Goal: Transaction & Acquisition: Purchase product/service

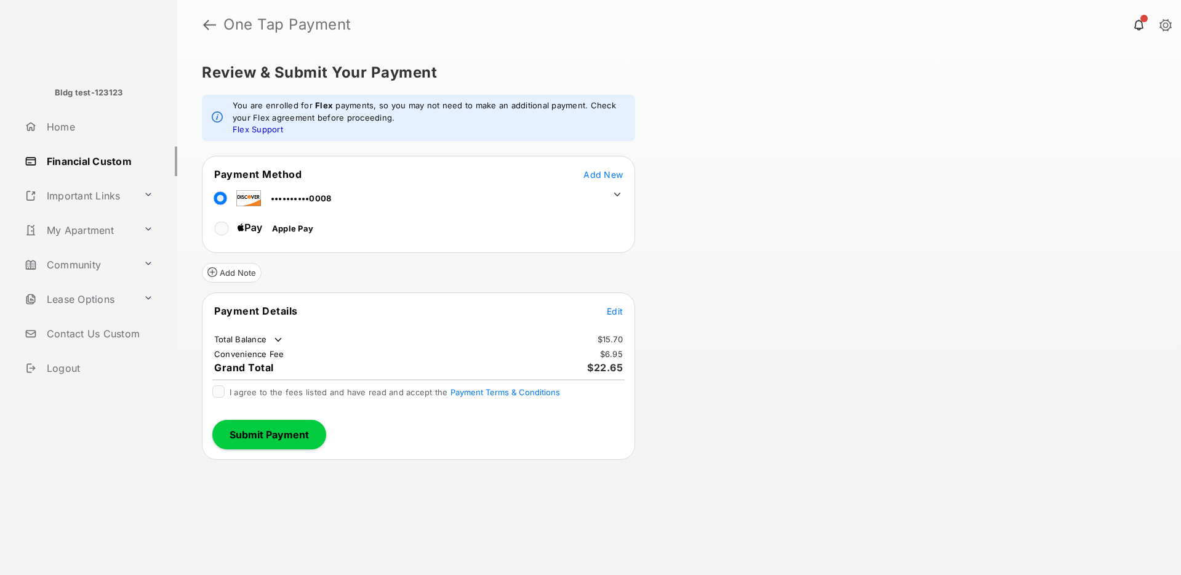
click at [616, 195] on icon at bounding box center [617, 194] width 11 height 11
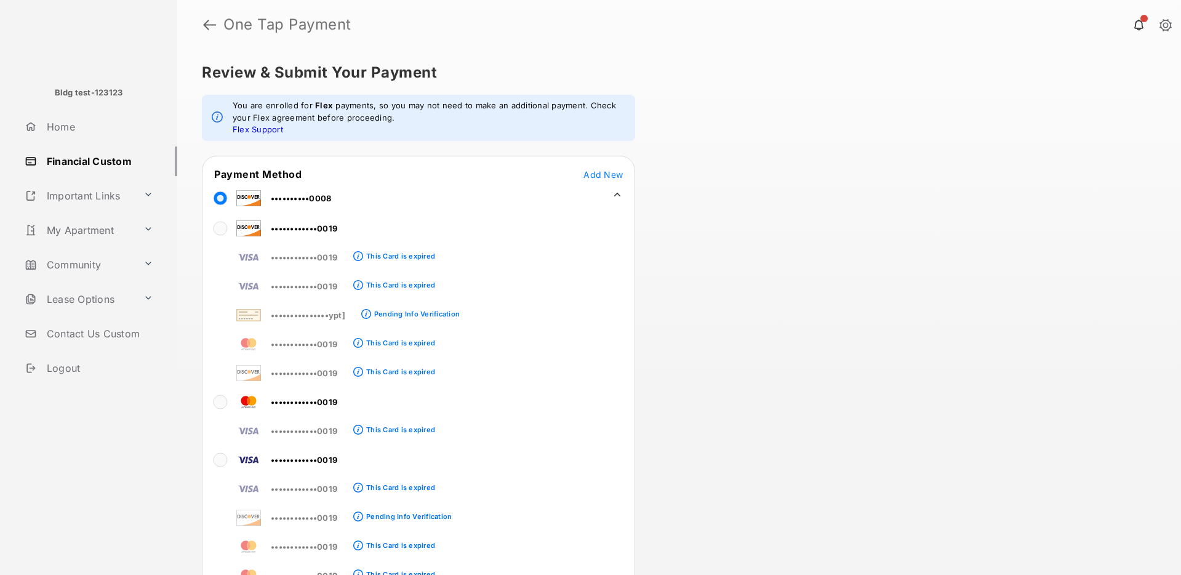
click at [614, 199] on icon at bounding box center [617, 194] width 11 height 11
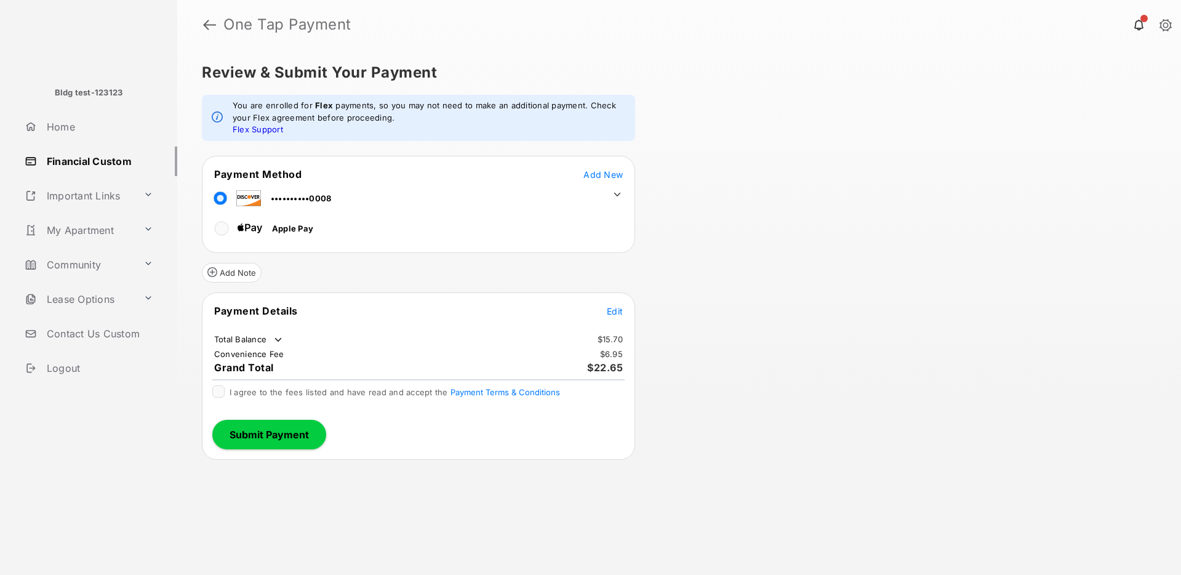
click at [620, 315] on span "Edit" at bounding box center [615, 311] width 16 height 10
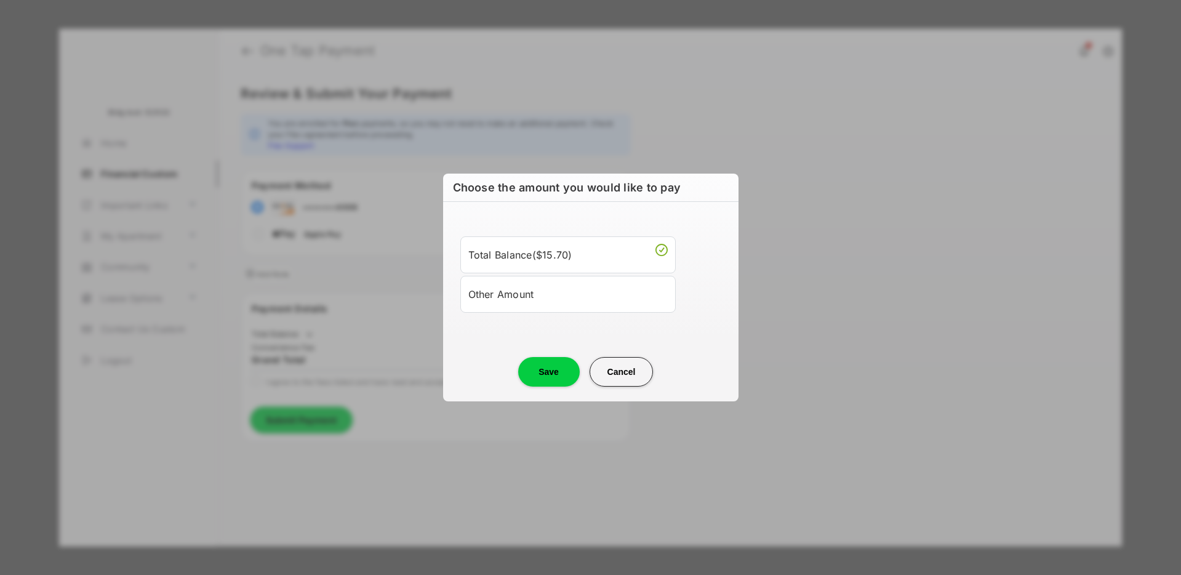
click at [627, 371] on button "Cancel" at bounding box center [622, 372] width 64 height 30
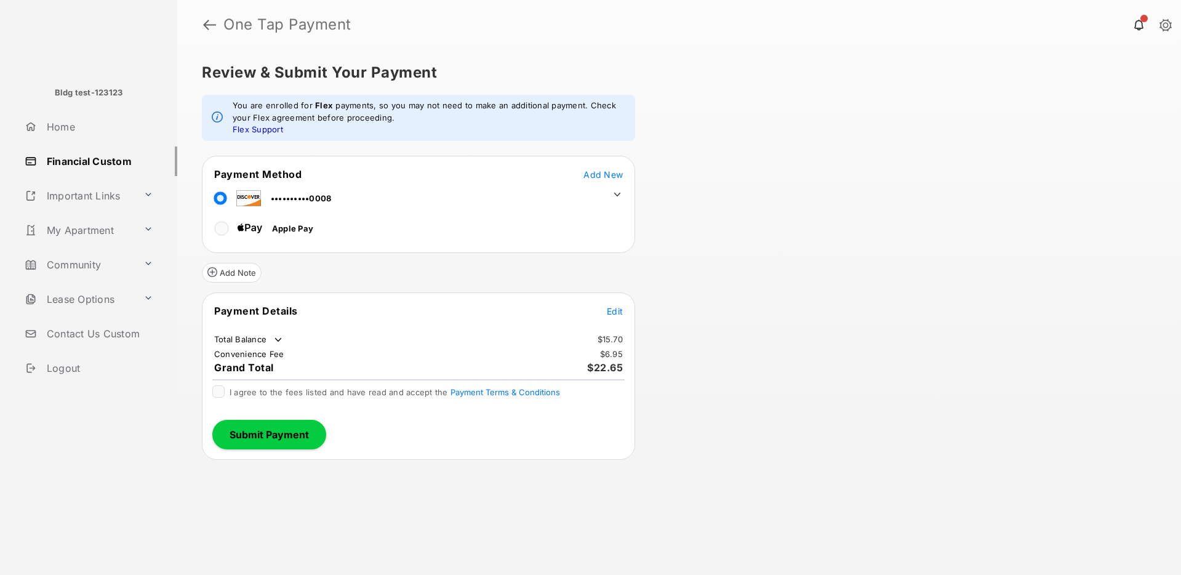
click at [1161, 20] on link at bounding box center [1166, 26] width 12 height 14
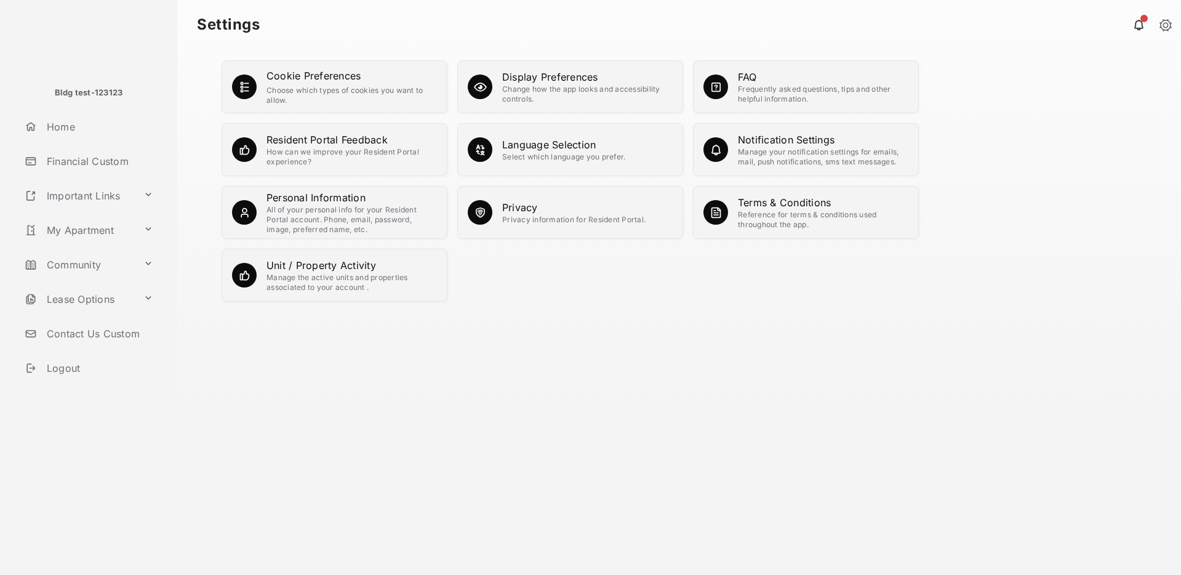
click at [79, 362] on link "Logout" at bounding box center [99, 368] width 158 height 30
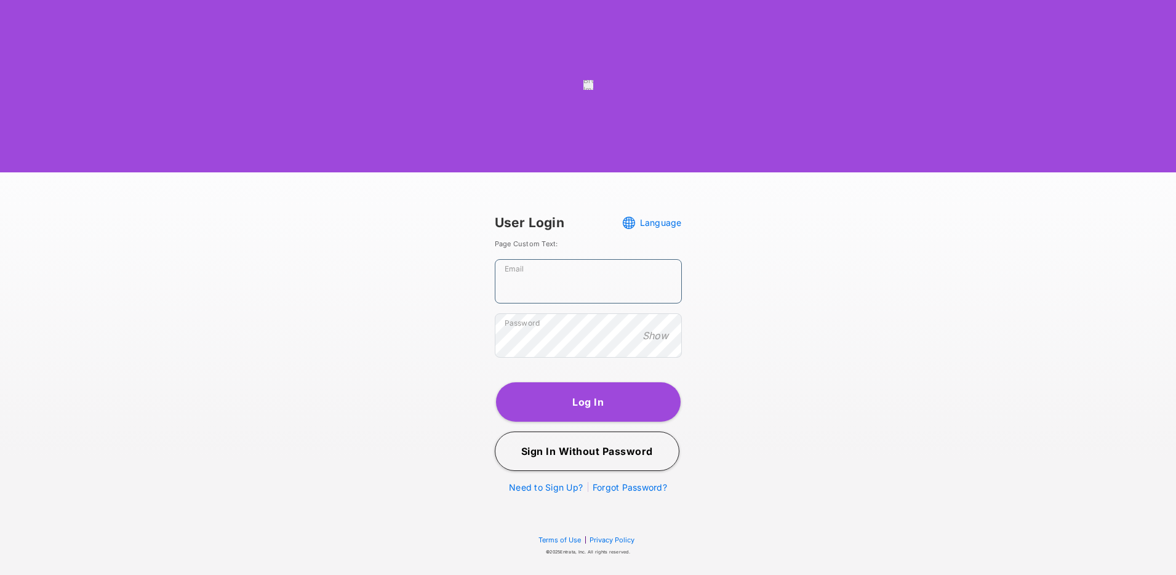
click at [604, 303] on input "Email" at bounding box center [588, 281] width 187 height 44
paste input "**********"
type input "**********"
click at [584, 422] on button "Log In" at bounding box center [588, 401] width 185 height 39
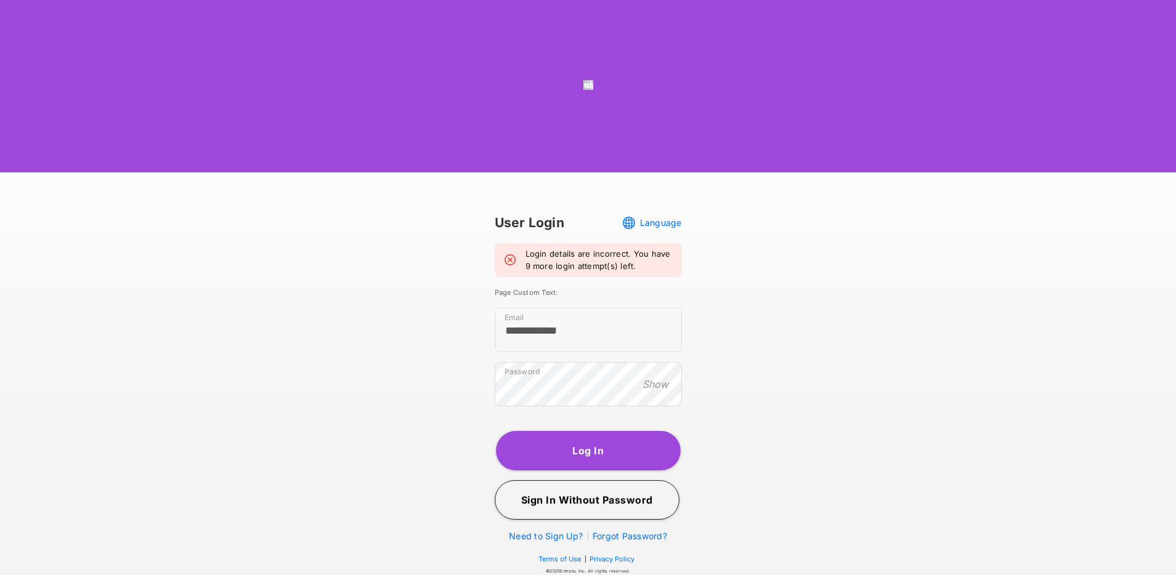
click at [601, 470] on button "Log In" at bounding box center [588, 450] width 185 height 39
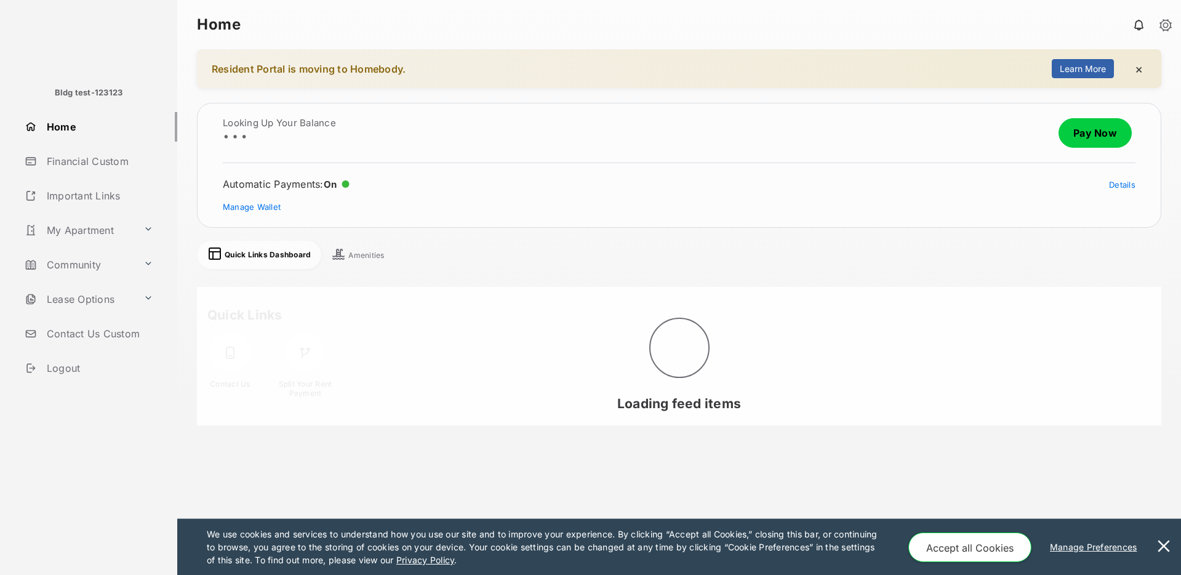
click at [1166, 544] on button at bounding box center [1164, 547] width 25 height 56
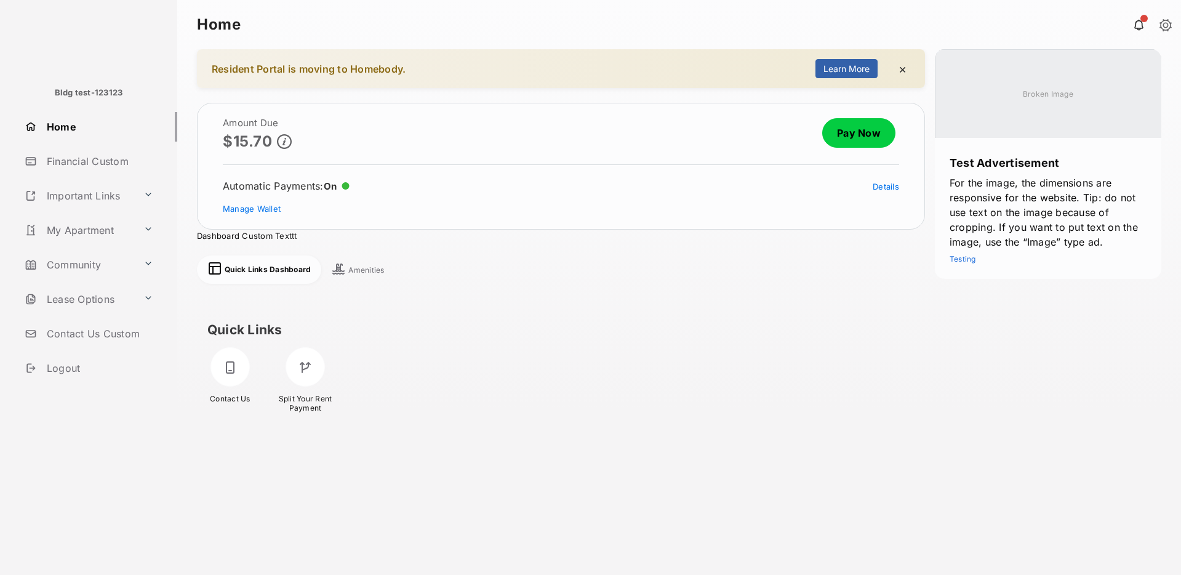
click at [319, 364] on div at bounding box center [305, 366] width 39 height 39
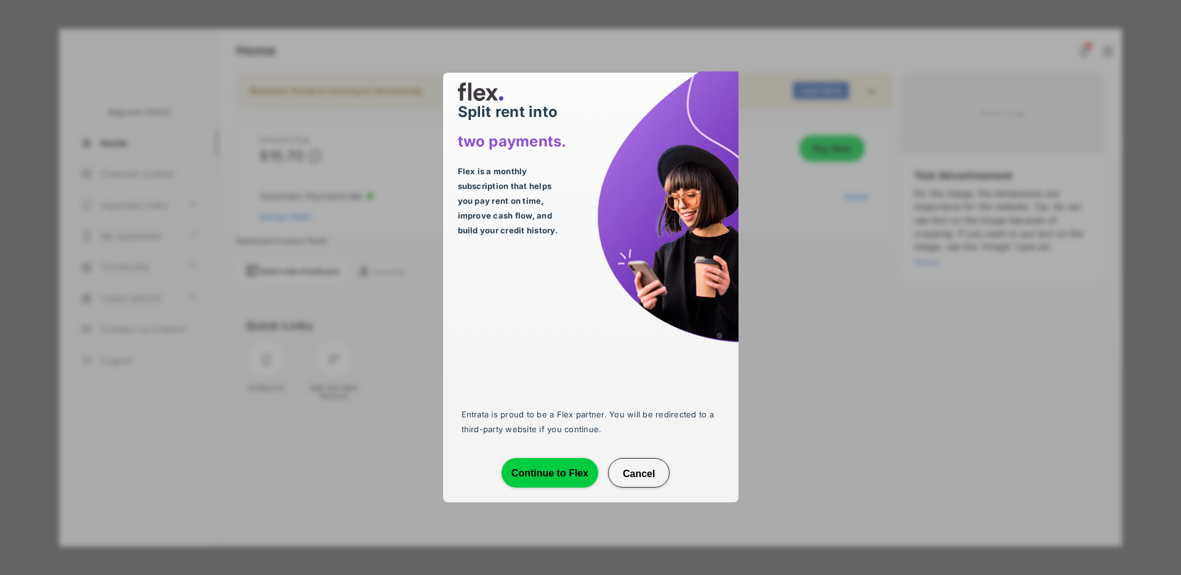
click at [556, 474] on button "Continue to Flex" at bounding box center [550, 473] width 97 height 30
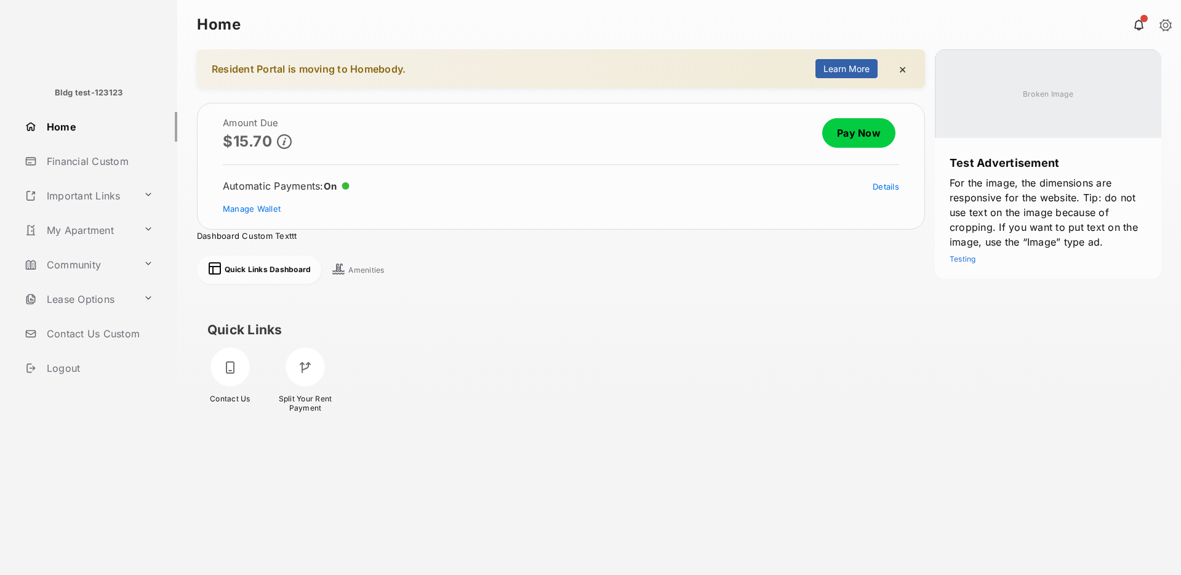
click at [856, 130] on link "Pay Now" at bounding box center [858, 133] width 73 height 30
